Goal: Find specific page/section: Find specific page/section

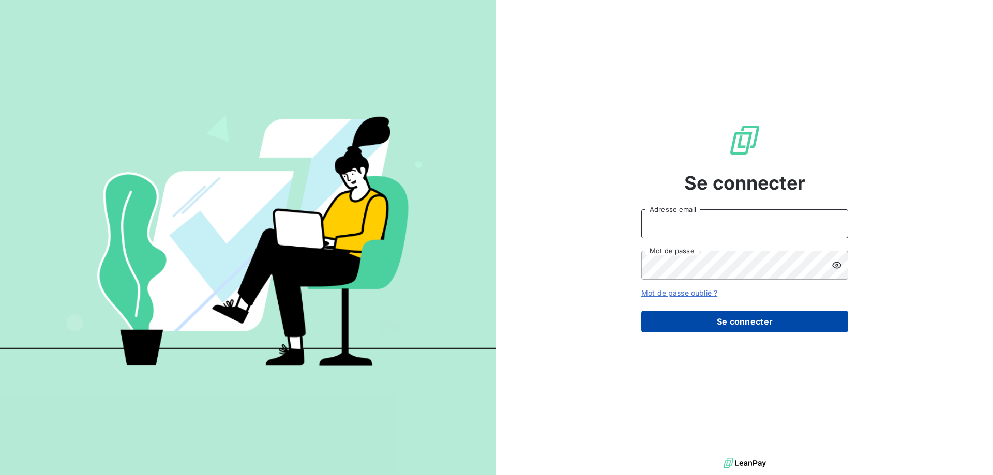
type input "[EMAIL_ADDRESS][PERSON_NAME][DOMAIN_NAME]"
click at [702, 332] on button "Se connecter" at bounding box center [744, 322] width 207 height 22
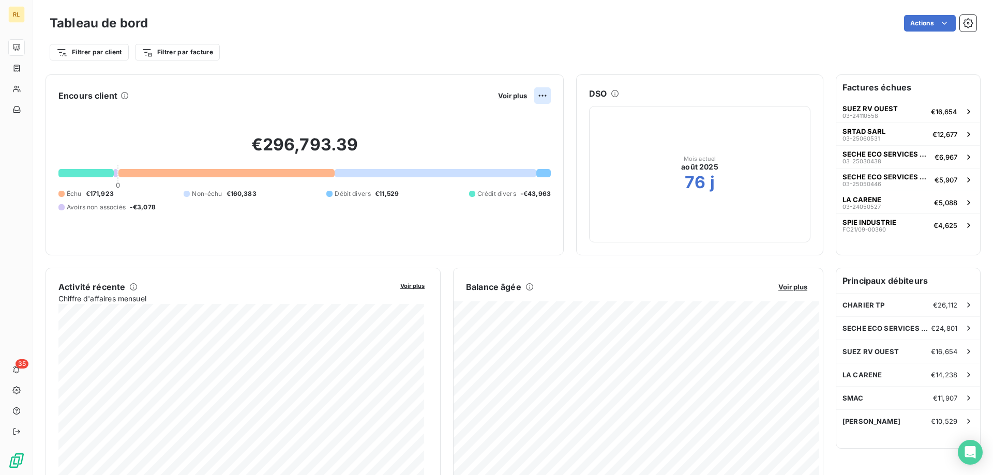
click at [540, 97] on html "RL 35 Tableau de bord Actions Filtrer par client Filtrer par facture Encours cl…" at bounding box center [496, 237] width 993 height 475
click at [534, 63] on html "RL 35 Tableau de bord Actions Filtrer par client Filtrer par facture Encours cl…" at bounding box center [496, 237] width 993 height 475
click at [509, 98] on span "Voir plus" at bounding box center [512, 96] width 29 height 8
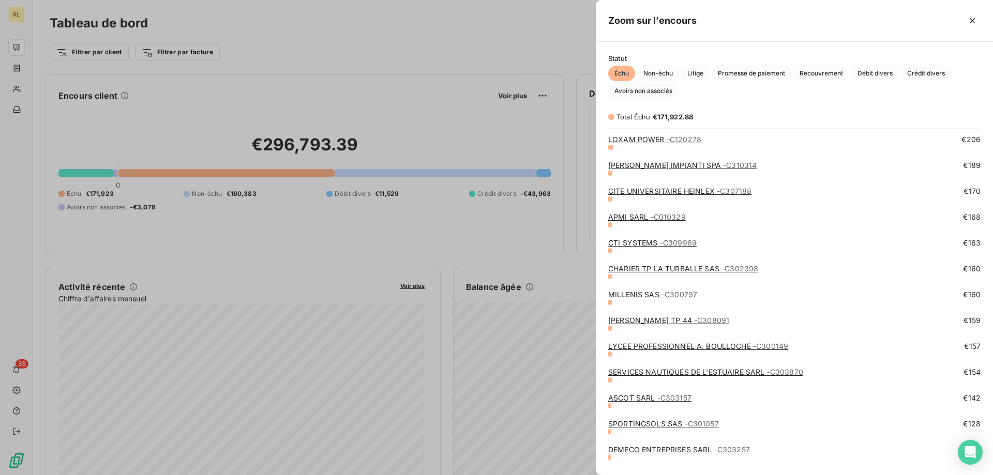
scroll to position [1934, 0]
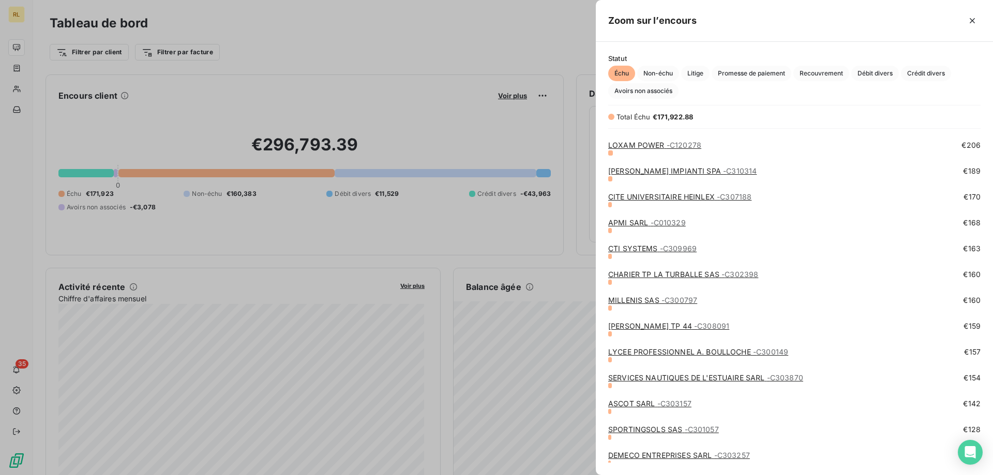
click at [643, 227] on div "APMI SARL - C010329" at bounding box center [647, 223] width 78 height 10
click at [642, 223] on link "APMI SARL - C010329" at bounding box center [647, 222] width 78 height 9
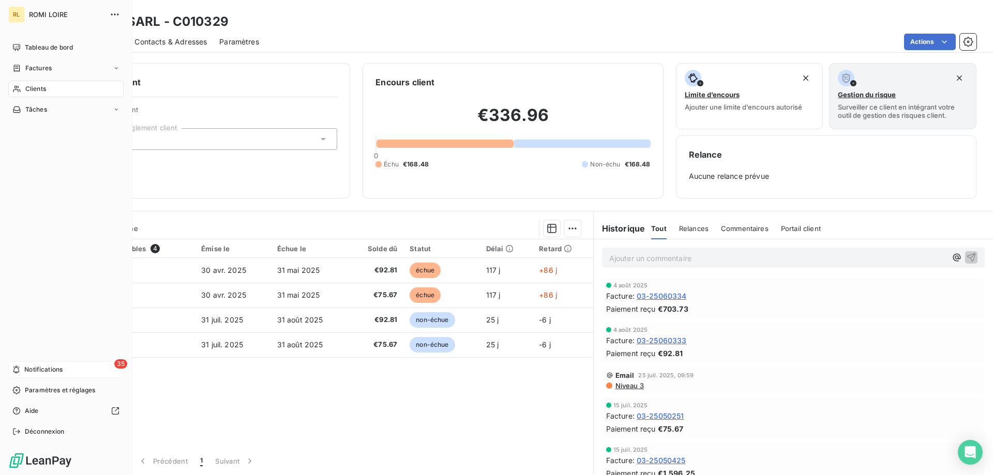
click at [38, 368] on span "Notifications" at bounding box center [43, 369] width 38 height 9
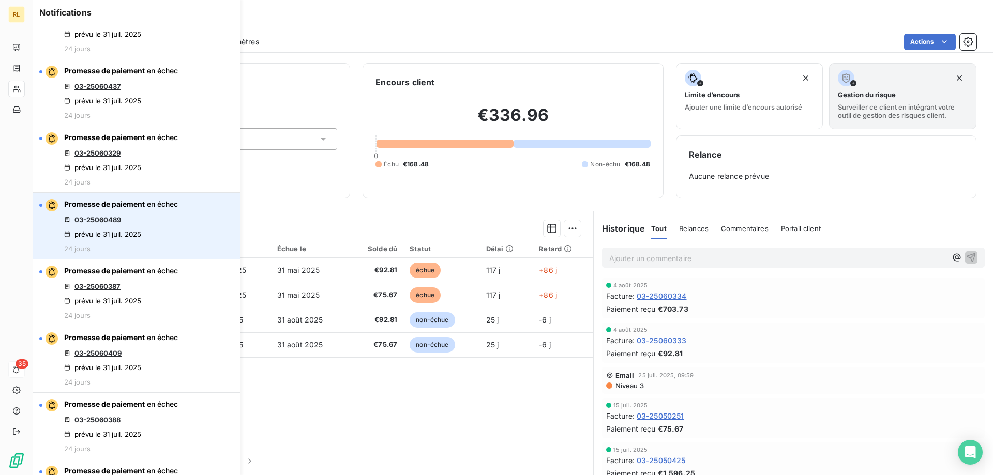
scroll to position [103, 0]
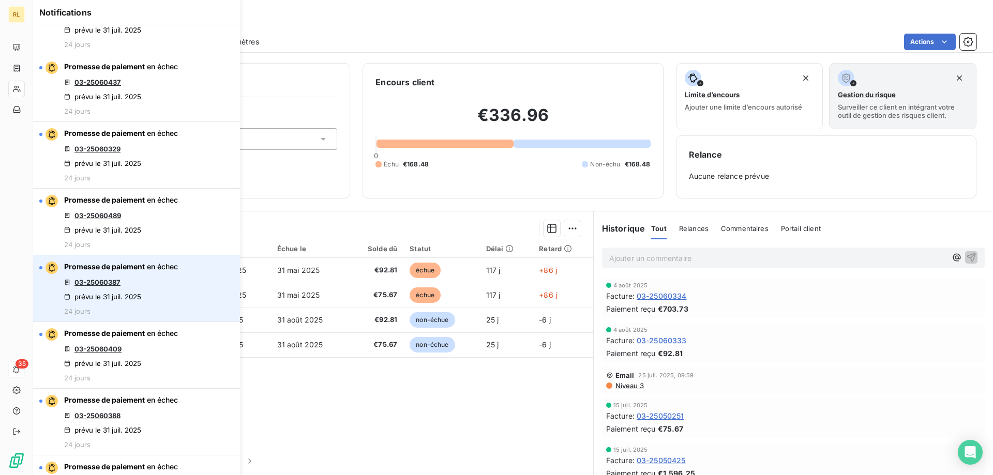
click at [114, 284] on link "03-25060387" at bounding box center [97, 282] width 46 height 8
